Goal: Download file/media

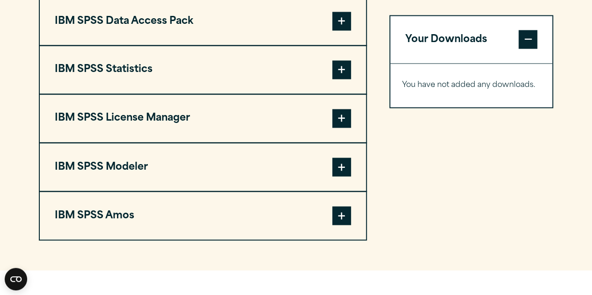
scroll to position [740, 0]
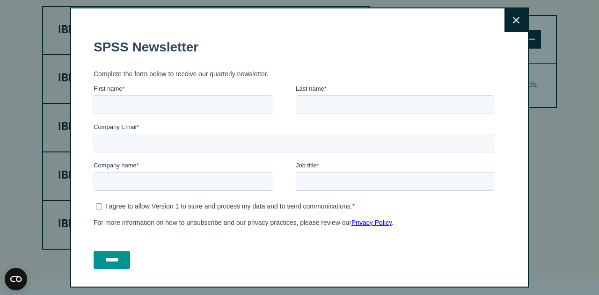
click at [513, 20] on icon at bounding box center [516, 20] width 7 height 7
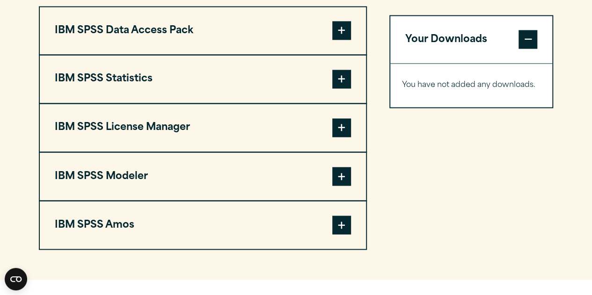
click at [341, 40] on span at bounding box center [341, 30] width 19 height 19
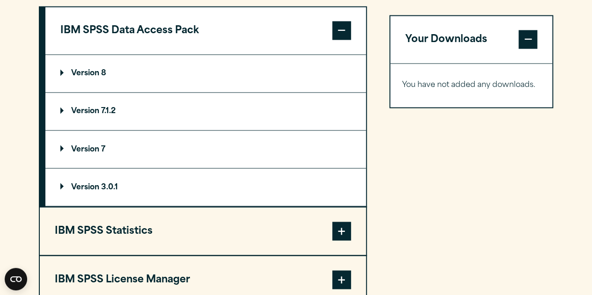
click at [342, 40] on span at bounding box center [341, 30] width 19 height 19
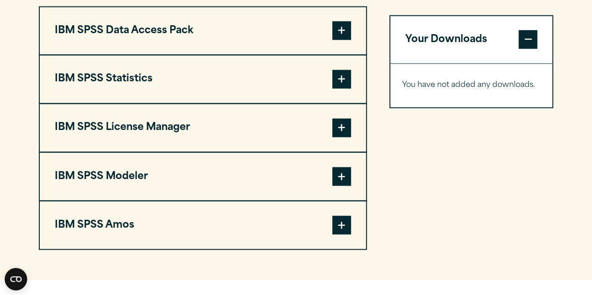
click at [343, 103] on button "IBM SPSS Statistics" at bounding box center [203, 79] width 326 height 48
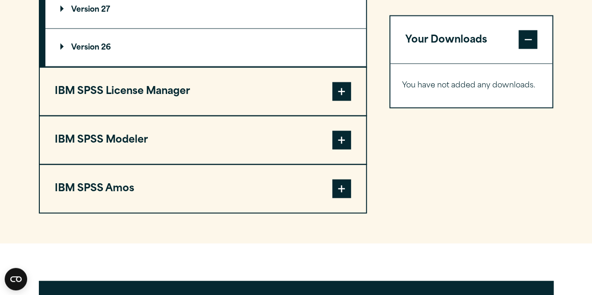
click at [335, 101] on span at bounding box center [341, 91] width 19 height 19
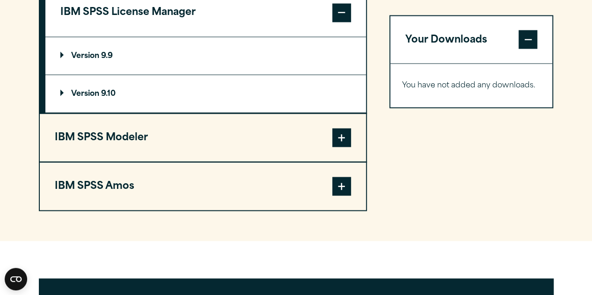
scroll to position [891, 0]
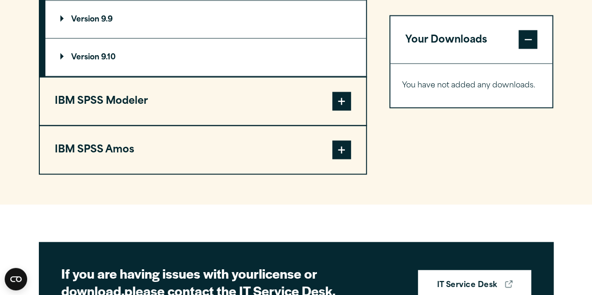
click at [335, 125] on button "IBM SPSS Modeler" at bounding box center [203, 102] width 326 height 48
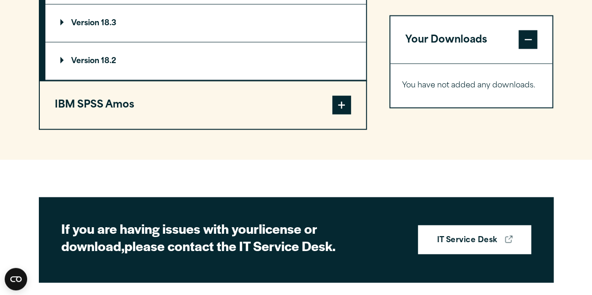
click at [349, 115] on span at bounding box center [341, 105] width 19 height 19
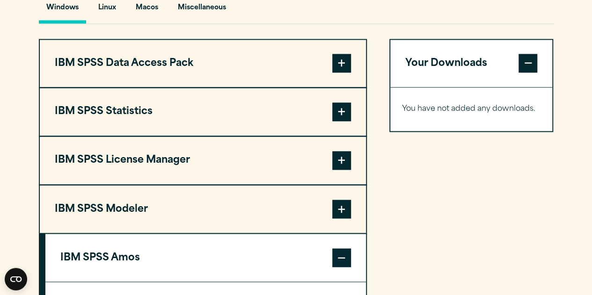
scroll to position [700, 0]
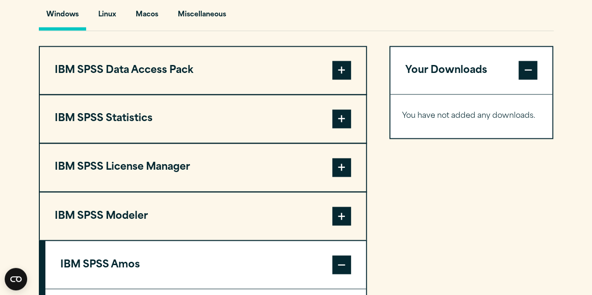
click at [342, 128] on span at bounding box center [341, 118] width 19 height 19
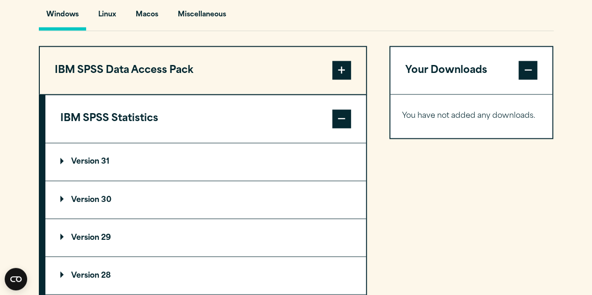
click at [105, 215] on summary "Version 30" at bounding box center [205, 199] width 320 height 37
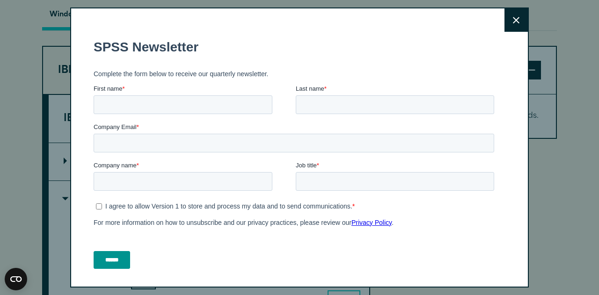
click at [510, 29] on button "Close" at bounding box center [515, 19] width 23 height 23
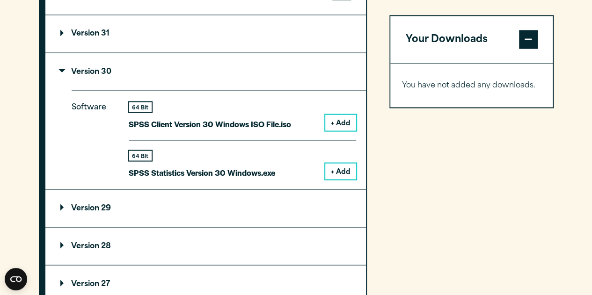
scroll to position [836, 0]
